Goal: Task Accomplishment & Management: Manage account settings

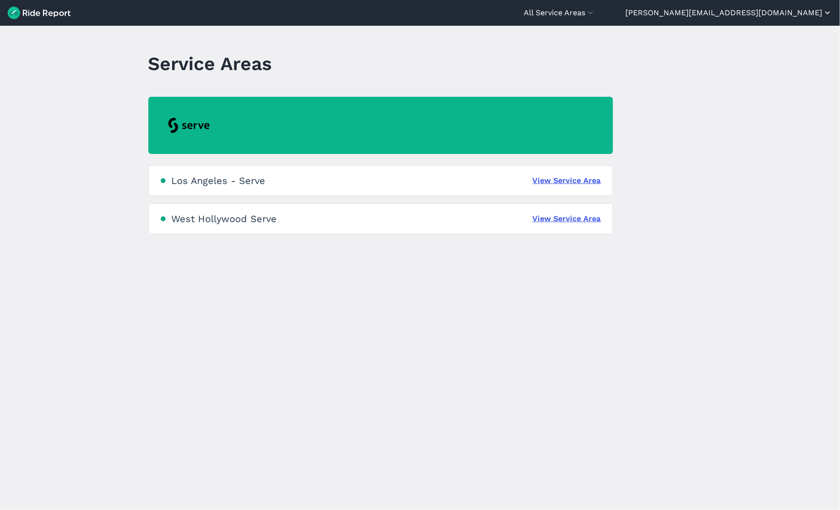
click at [763, 13] on button "[PERSON_NAME][EMAIL_ADDRESS][DOMAIN_NAME]" at bounding box center [728, 12] width 207 height 11
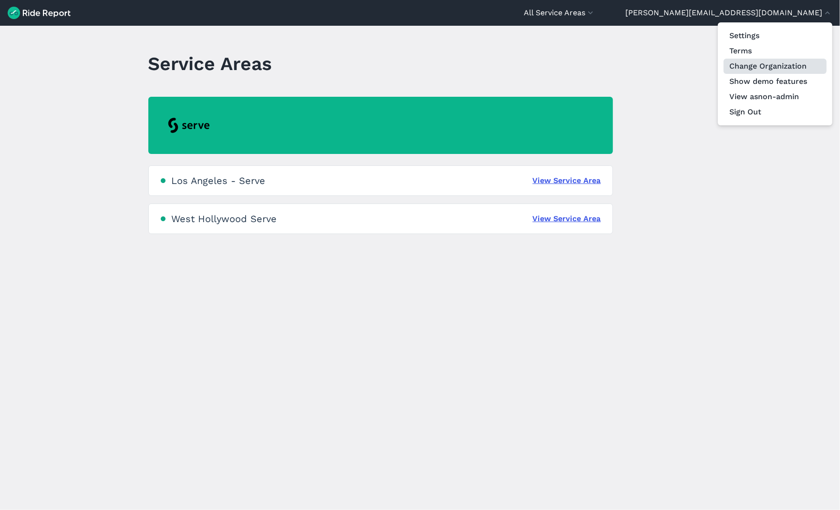
click at [766, 63] on link "Change Organization" at bounding box center [775, 66] width 103 height 15
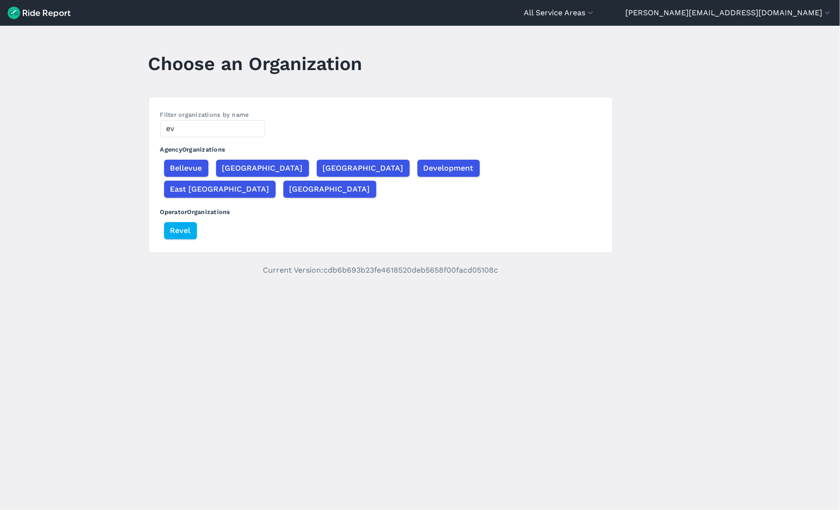
type input "e"
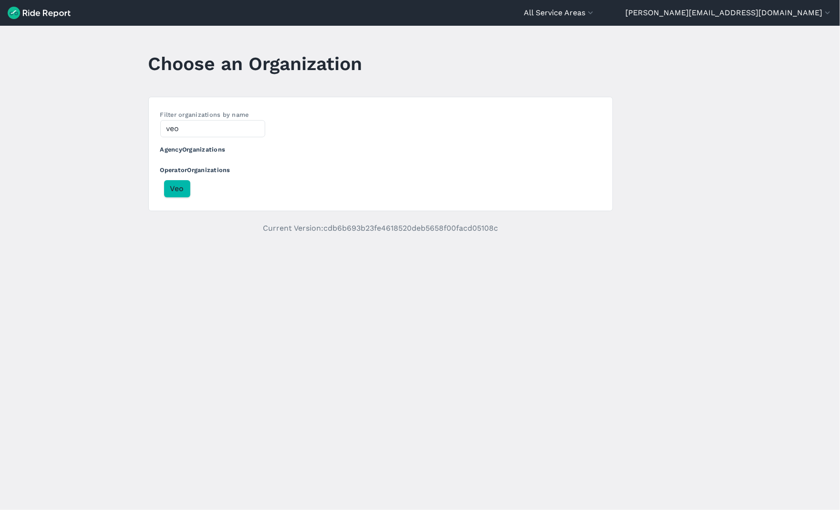
type input "veo"
click at [193, 184] on div "Veo" at bounding box center [380, 188] width 441 height 21
click at [186, 184] on button "Veo" at bounding box center [177, 188] width 26 height 17
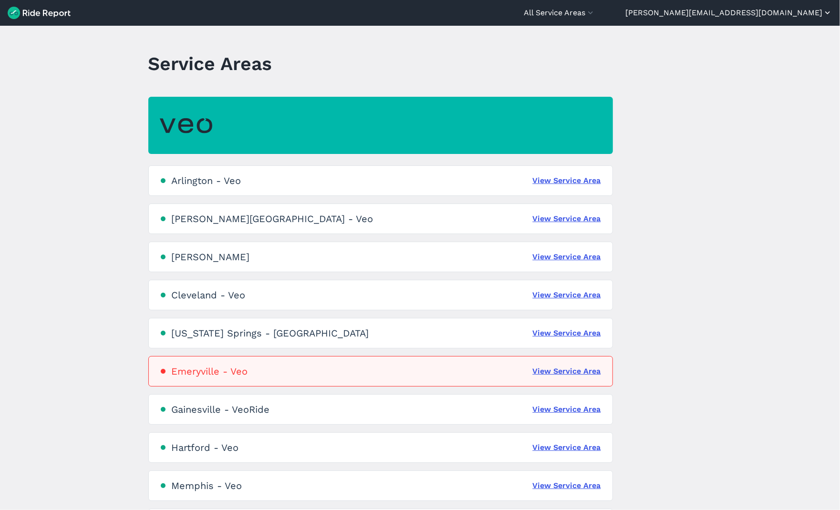
click at [778, 10] on button "[PERSON_NAME][EMAIL_ADDRESS][DOMAIN_NAME]" at bounding box center [728, 12] width 207 height 11
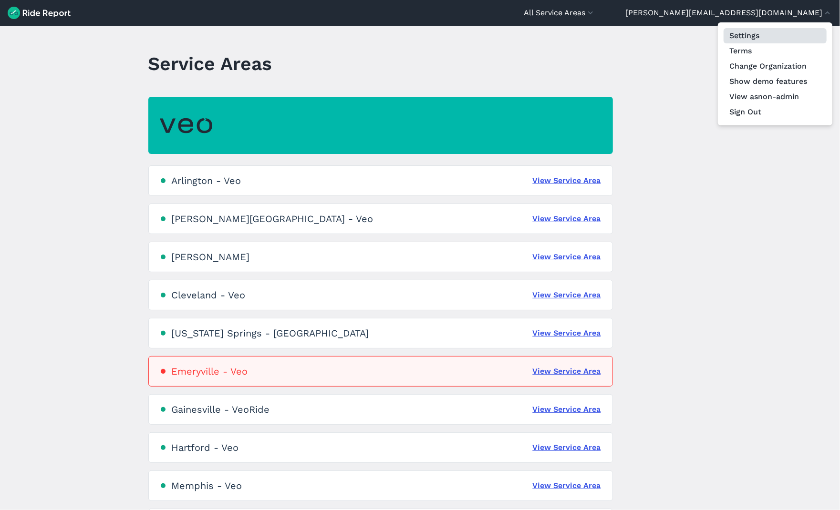
click at [760, 39] on link "Settings" at bounding box center [775, 35] width 103 height 15
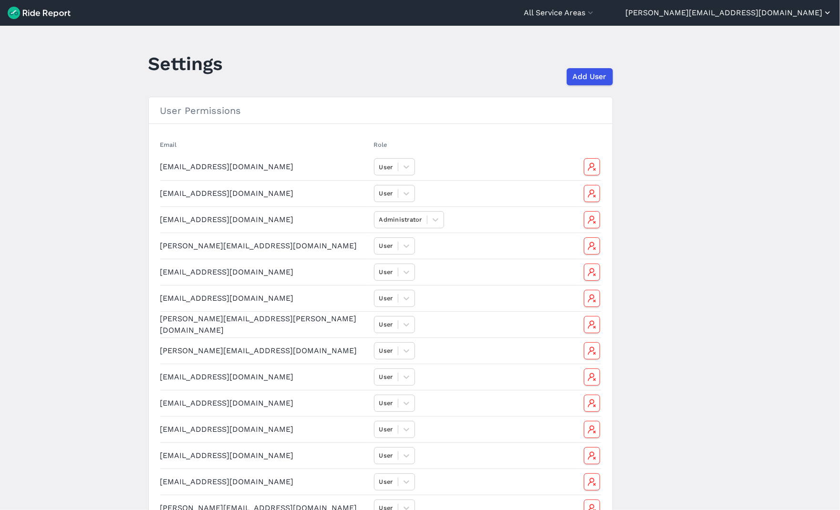
click at [815, 16] on button "[PERSON_NAME][EMAIL_ADDRESS][DOMAIN_NAME]" at bounding box center [728, 12] width 207 height 11
